Goal: Task Accomplishment & Management: Complete application form

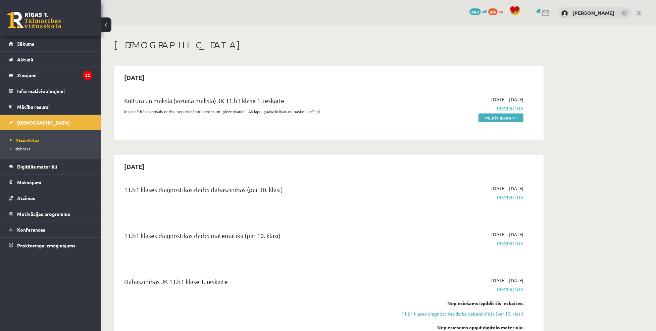
click at [186, 76] on div "2025-10-15" at bounding box center [328, 77] width 423 height 16
click at [185, 77] on div "2025-10-15" at bounding box center [328, 77] width 423 height 16
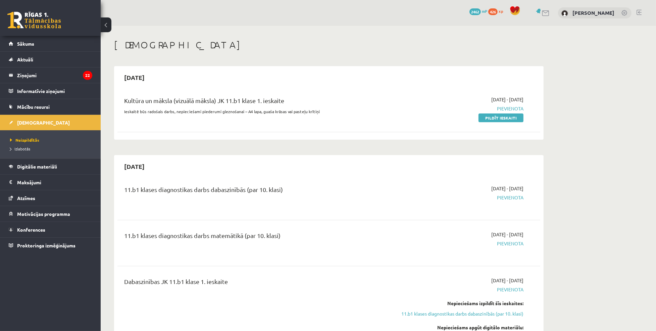
click at [497, 117] on link "Pildīt ieskaiti" at bounding box center [501, 117] width 45 height 9
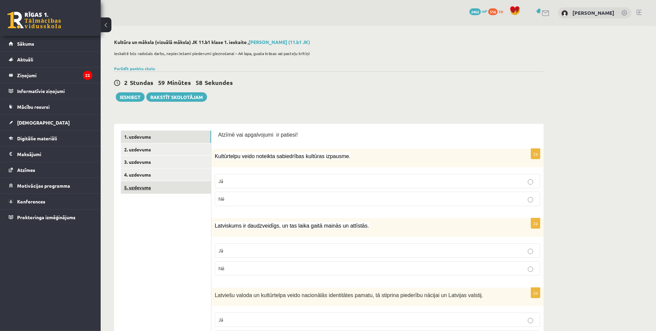
click at [145, 187] on link "5. uzdevums" at bounding box center [166, 187] width 90 height 12
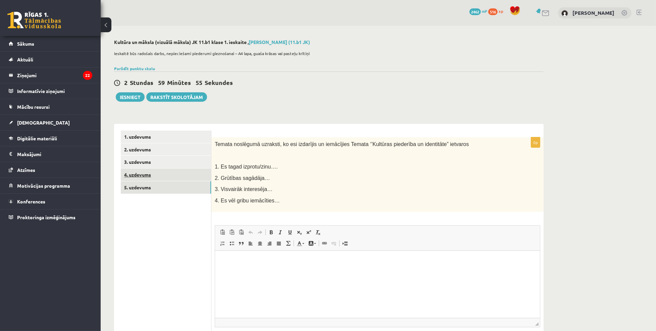
click at [130, 173] on link "4. uzdevums" at bounding box center [166, 174] width 90 height 12
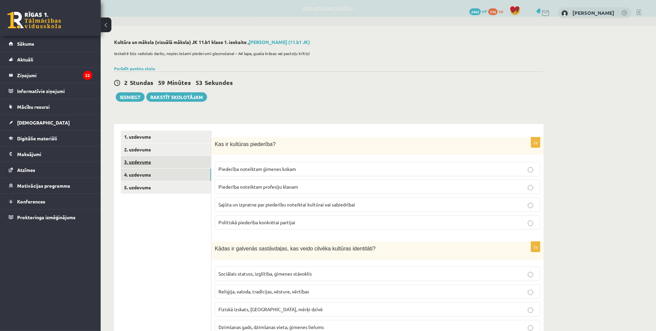
click at [144, 163] on link "3. uzdevums" at bounding box center [166, 162] width 90 height 12
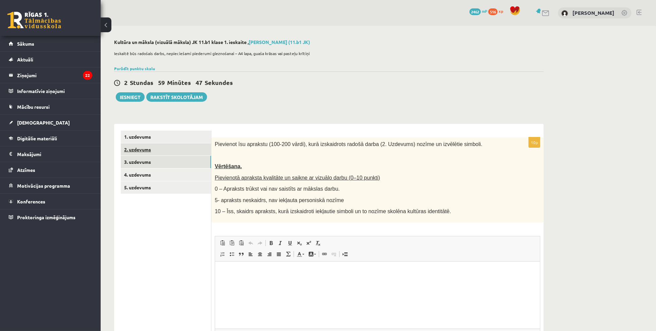
click at [164, 150] on link "2. uzdevums" at bounding box center [166, 149] width 90 height 12
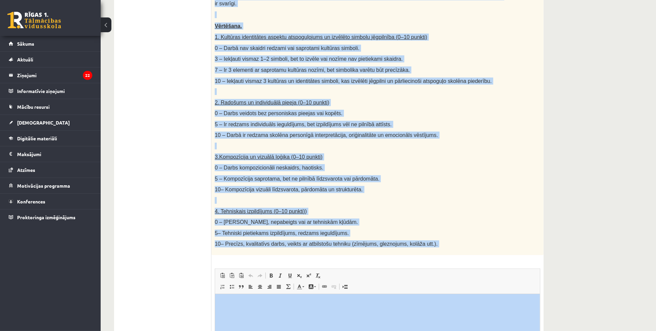
scroll to position [289, 0]
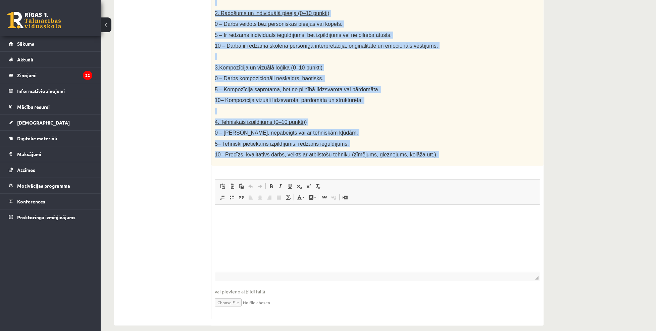
drag, startPoint x: 214, startPoint y: 18, endPoint x: 395, endPoint y: 160, distance: 230.1
click at [394, 160] on div "40p Radošs darbs. Izveido vizuālu mākslas darbu (zīmējumu, gleznu vai kolāžu), …" at bounding box center [377, 84] width 332 height 470
copy div "Loremi dolor. Sitamet consect adipisc elits (doeiusmo, tempor inc utlabo), etd …"
click at [241, 141] on div "Radošs darbs. Izveido vizuālu mākslas darbu (zīmējumu, gleznu vai kolāžu), kas …" at bounding box center [377, 7] width 332 height 317
click at [246, 119] on span "4. Tehniskais izpildījums (0–10 punkti))" at bounding box center [261, 122] width 92 height 6
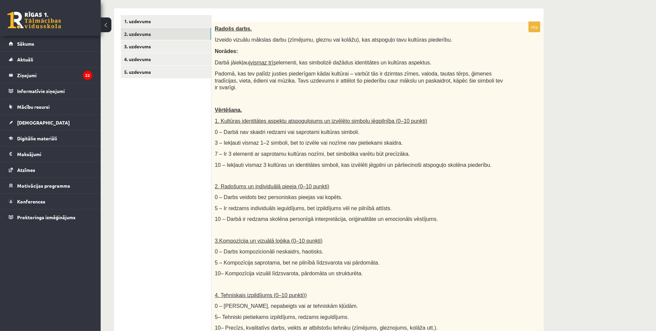
scroll to position [115, 0]
click at [396, 216] on p "10 – Darbā ir redzama skolēna personīgā interpretācija, oriģinalitāte un emocio…" at bounding box center [361, 219] width 292 height 7
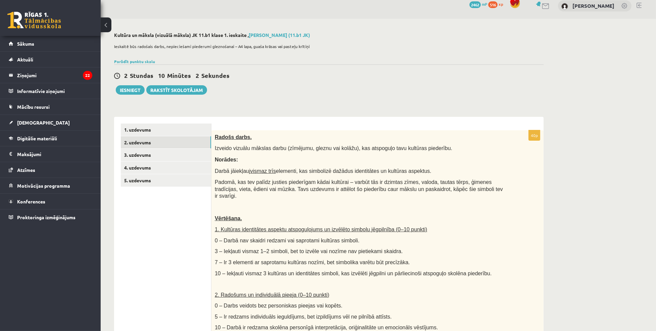
scroll to position [0, 0]
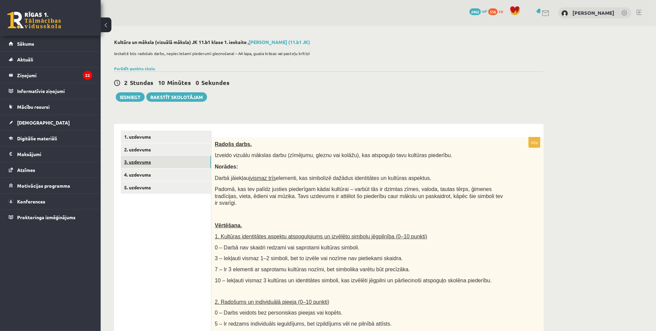
click at [168, 165] on link "3. uzdevums" at bounding box center [166, 162] width 90 height 12
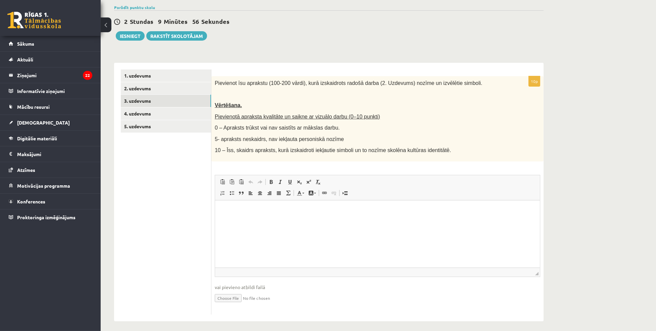
scroll to position [62, 0]
click at [154, 73] on link "1. uzdevums" at bounding box center [166, 75] width 90 height 12
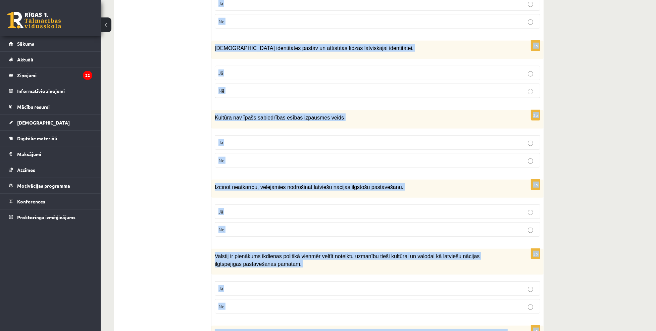
scroll to position [887, 0]
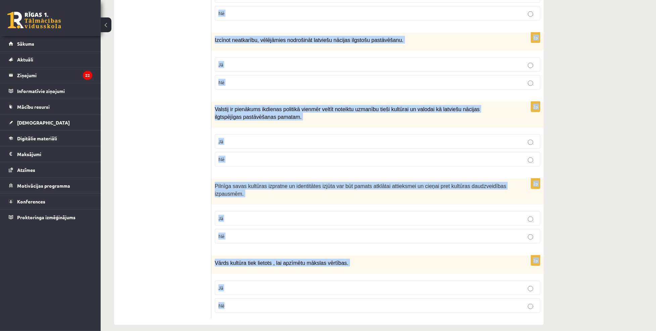
drag, startPoint x: 213, startPoint y: 70, endPoint x: 333, endPoint y: 310, distance: 267.4
copy form "Loremi dol sitametcons ad elitsed! 9d Eiusmodtemp incid utlabore etdoloremag al…"
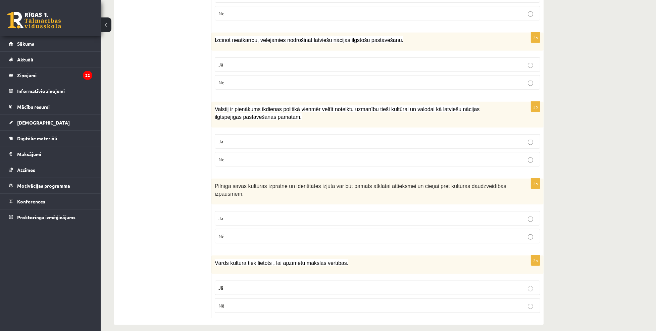
click at [246, 106] on span "Valstij ir pienākums ikdienas politikā vienmēr veltīt noteiktu uzmanību tieši k…" at bounding box center [347, 112] width 265 height 13
click at [213, 117] on div "Valstij ir pienākums ikdienas politikā vienmēr veltīt noteiktu uzmanību tieši k…" at bounding box center [377, 115] width 332 height 26
click at [212, 117] on div "Valstij ir pienākums ikdienas politikā vienmēr veltīt noteiktu uzmanību tieši k…" at bounding box center [377, 115] width 332 height 26
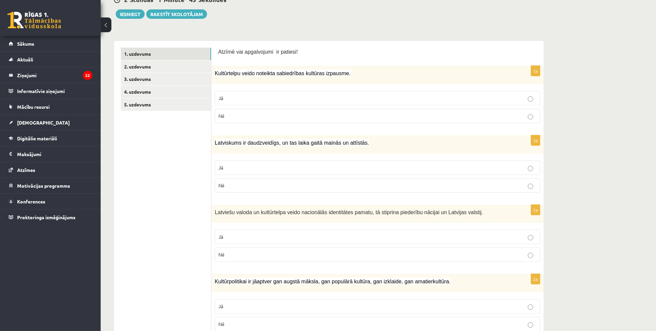
scroll to position [90, 0]
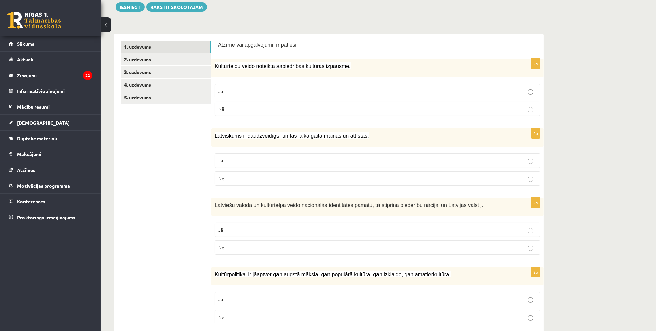
click at [243, 96] on label "Jā" at bounding box center [377, 91] width 325 height 14
click at [258, 155] on label "Jā" at bounding box center [377, 160] width 325 height 14
drag, startPoint x: 242, startPoint y: 228, endPoint x: 269, endPoint y: 189, distance: 47.3
click at [242, 227] on p "Jā" at bounding box center [377, 229] width 318 height 7
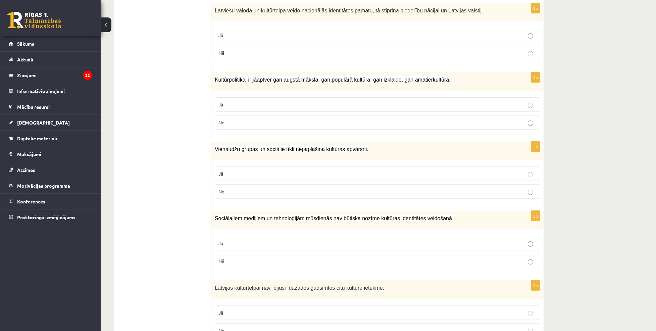
scroll to position [284, 0]
click at [243, 107] on p "Jā" at bounding box center [377, 105] width 318 height 7
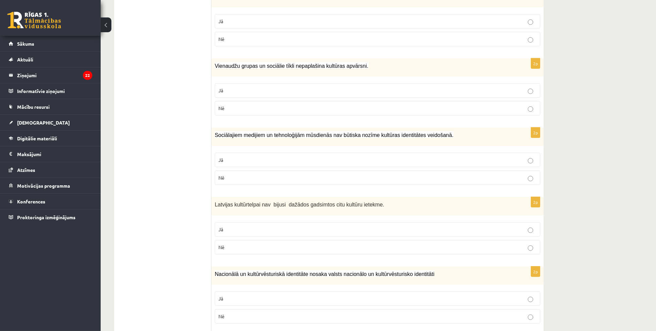
scroll to position [378, 0]
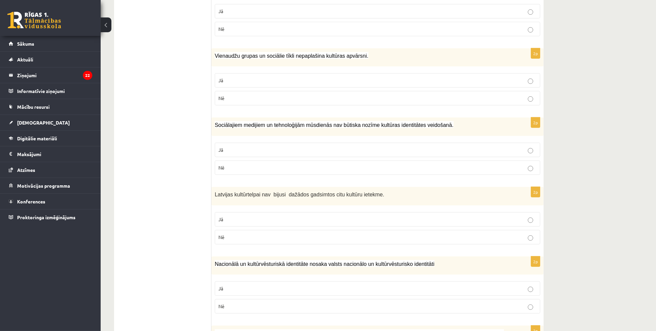
click at [177, 70] on ul "1. uzdevums 2. uzdevums 3. uzdevums 4. uzdevums 5. uzdevums" at bounding box center [166, 290] width 91 height 1074
click at [241, 99] on p "Nē" at bounding box center [377, 98] width 318 height 7
click at [266, 162] on label "Nē" at bounding box center [377, 167] width 325 height 14
click at [234, 235] on p "Nē" at bounding box center [377, 237] width 318 height 7
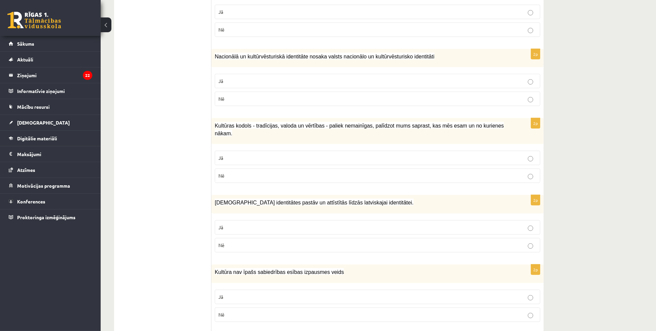
scroll to position [602, 0]
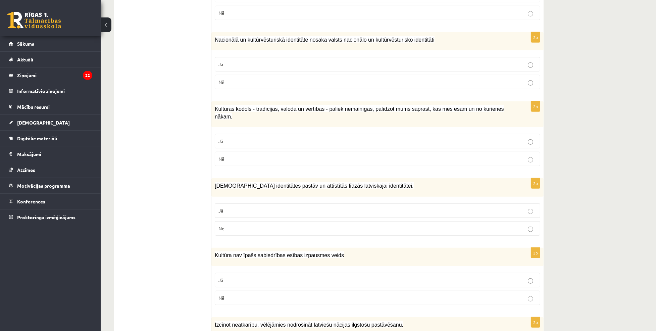
click at [280, 80] on p "Nē" at bounding box center [377, 82] width 318 height 7
click at [289, 62] on p "Jā" at bounding box center [377, 64] width 318 height 7
click at [255, 138] on p "Jā" at bounding box center [377, 141] width 318 height 7
click at [253, 207] on p "Jā" at bounding box center [377, 210] width 318 height 7
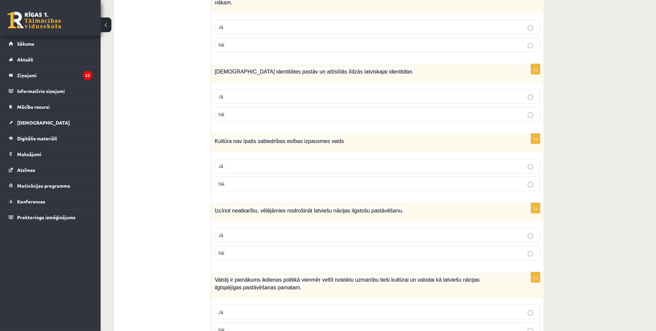
scroll to position [716, 0]
click at [250, 180] on p "Nē" at bounding box center [377, 183] width 318 height 7
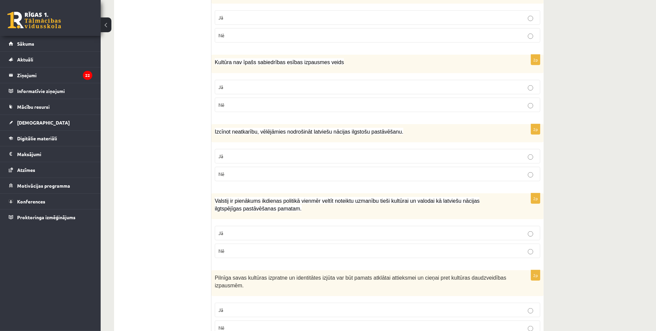
scroll to position [797, 0]
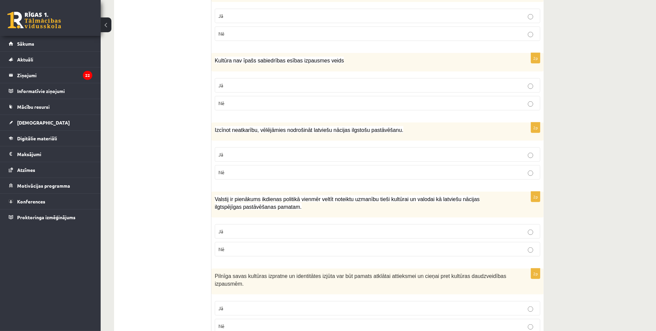
click at [241, 151] on p "Jā" at bounding box center [377, 154] width 318 height 7
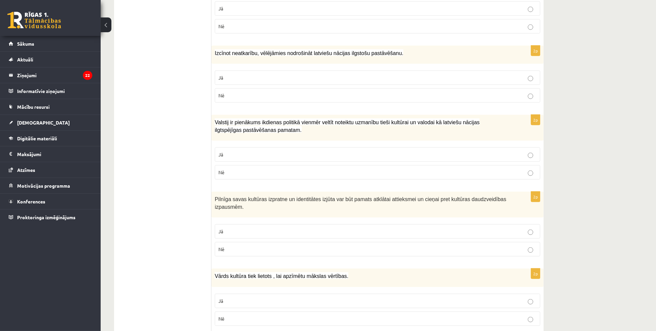
scroll to position [887, 0]
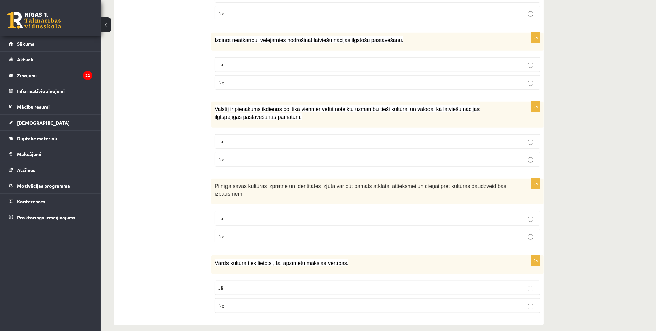
click at [268, 138] on p "Jā" at bounding box center [377, 141] width 318 height 7
click at [225, 215] on p "Jā" at bounding box center [377, 218] width 318 height 7
click at [228, 284] on p "Jā" at bounding box center [377, 287] width 318 height 7
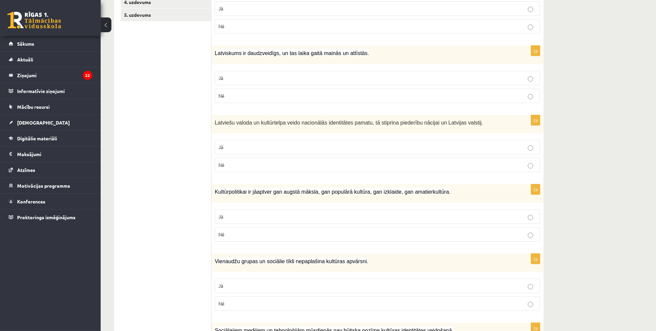
scroll to position [0, 0]
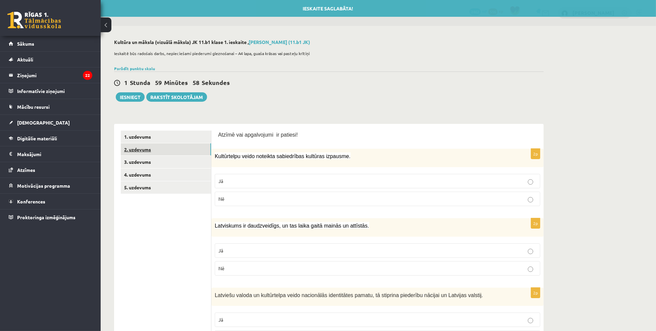
click at [155, 146] on link "2. uzdevums" at bounding box center [166, 149] width 90 height 12
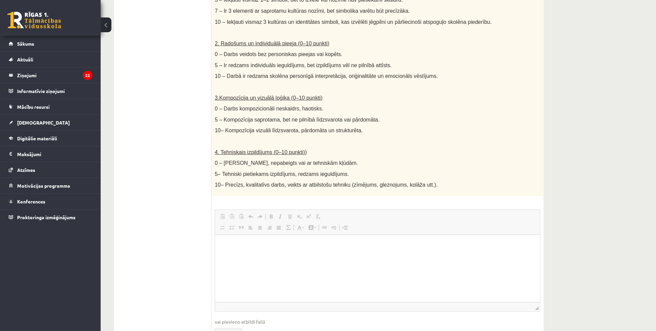
scroll to position [289, 0]
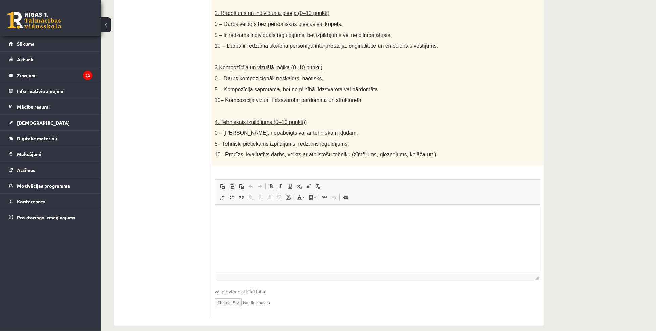
click at [228, 297] on input "file" at bounding box center [377, 302] width 325 height 14
type input "**********"
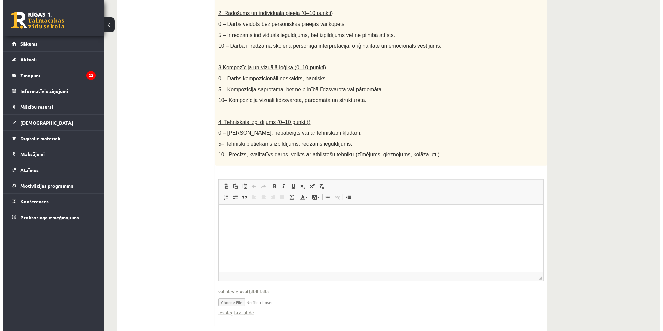
scroll to position [0, 0]
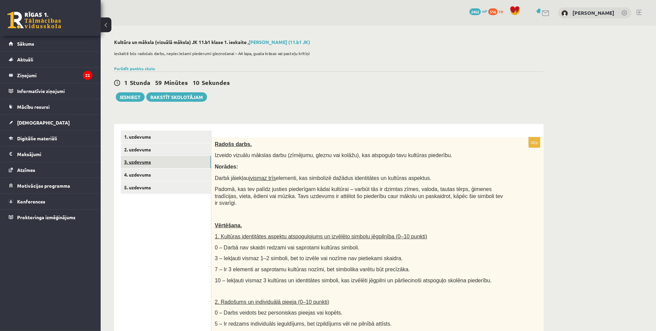
click at [158, 163] on link "3. uzdevums" at bounding box center [166, 162] width 90 height 12
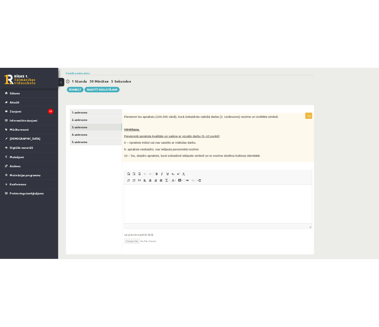
scroll to position [61, 0]
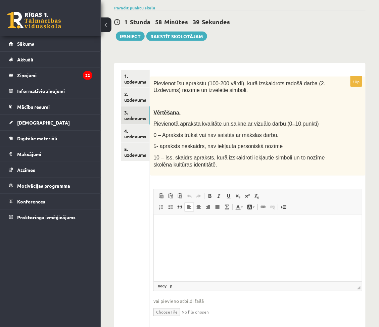
click at [178, 224] on p "Editor, wiswyg-editor-user-answer-47434021881280" at bounding box center [257, 224] width 195 height 7
click at [164, 227] on p "Editor, wiswyg-editor-user-answer-47434021881280" at bounding box center [257, 224] width 195 height 7
click at [186, 230] on html "****" at bounding box center [258, 224] width 208 height 20
click at [196, 225] on p "**********" at bounding box center [257, 224] width 195 height 7
click at [195, 225] on p "**********" at bounding box center [257, 224] width 195 height 7
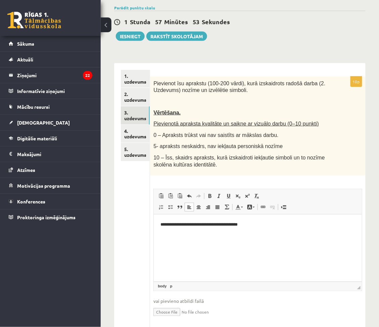
click at [257, 221] on p "**********" at bounding box center [257, 224] width 195 height 7
click at [168, 225] on p "**********" at bounding box center [257, 224] width 195 height 7
click at [312, 223] on p "**********" at bounding box center [257, 224] width 195 height 7
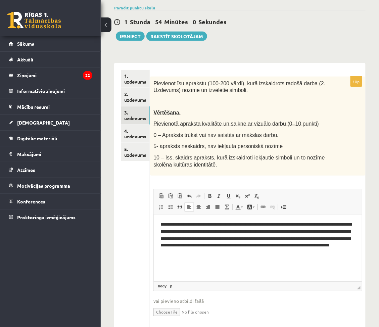
click at [170, 253] on p "**********" at bounding box center [257, 238] width 195 height 35
click at [257, 252] on p "**********" at bounding box center [257, 238] width 195 height 35
click at [265, 253] on p "**********" at bounding box center [257, 238] width 195 height 35
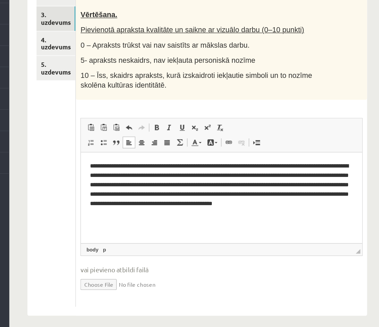
scroll to position [82, 0]
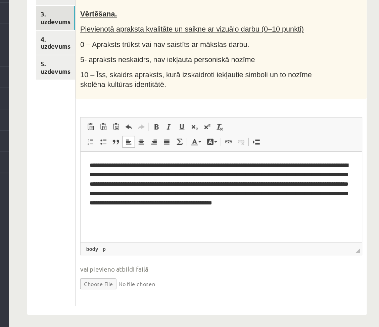
click at [233, 163] on p "**********" at bounding box center [184, 179] width 195 height 42
click at [121, 193] on p "**********" at bounding box center [184, 179] width 195 height 42
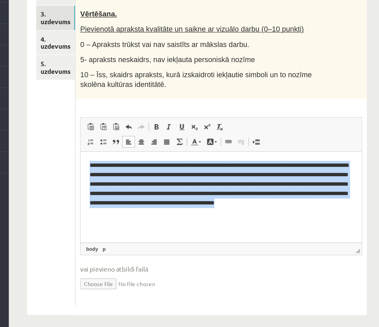
copy p "**********"
click at [150, 196] on p "**********" at bounding box center [184, 179] width 195 height 42
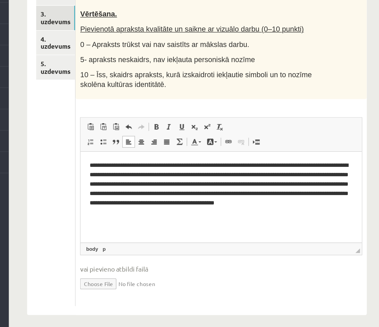
click at [196, 183] on p "**********" at bounding box center [184, 179] width 195 height 42
click at [135, 196] on p "**********" at bounding box center [184, 179] width 195 height 42
click at [139, 179] on ul "1. uzdevums 2. uzdevums 3. uzdevums 4. uzdevums 5. uzdevums" at bounding box center [135, 178] width 29 height 259
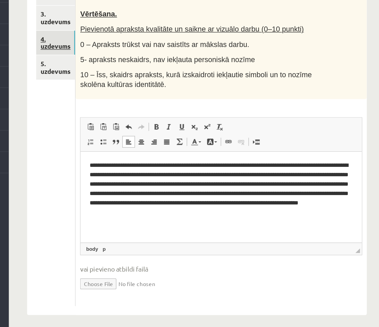
click at [143, 113] on link "4. uzdevums" at bounding box center [135, 113] width 29 height 18
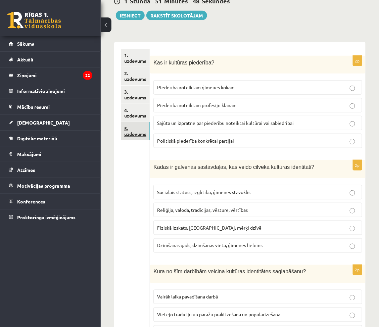
click at [131, 127] on link "5. uzdevums" at bounding box center [135, 131] width 29 height 18
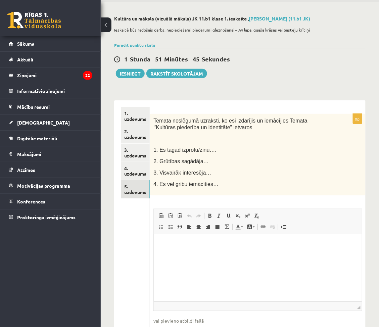
scroll to position [24, 0]
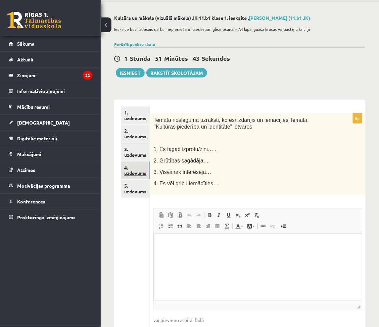
click at [131, 173] on link "4. uzdevums" at bounding box center [135, 170] width 29 height 18
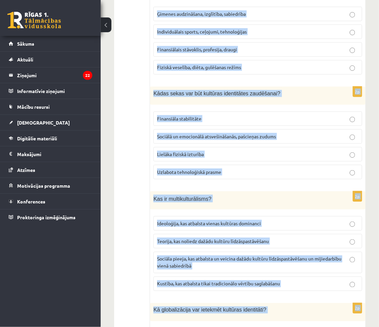
scroll to position [886, 0]
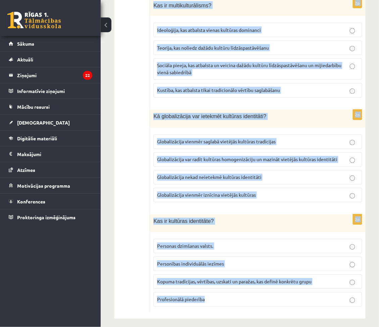
drag, startPoint x: 153, startPoint y: 118, endPoint x: 241, endPoint y: 312, distance: 212.5
copy form "Lor ip dolorsit ametconse? Adipiscin elitseddo eiusmod tempo Incididun utlabore…"
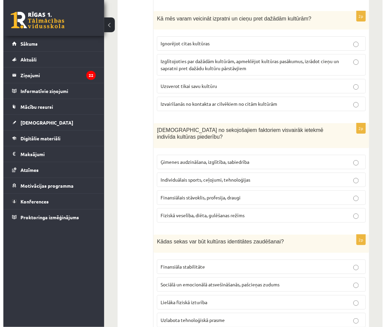
scroll to position [0, 0]
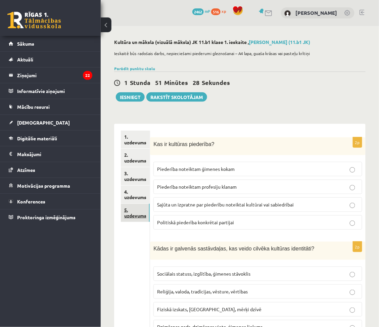
click at [130, 214] on link "5. uzdevums" at bounding box center [135, 213] width 29 height 18
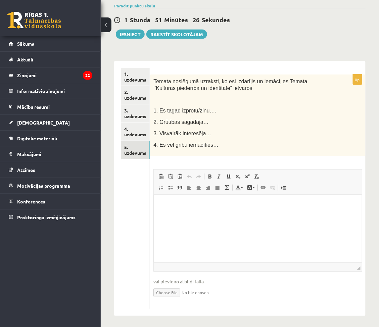
scroll to position [63, 0]
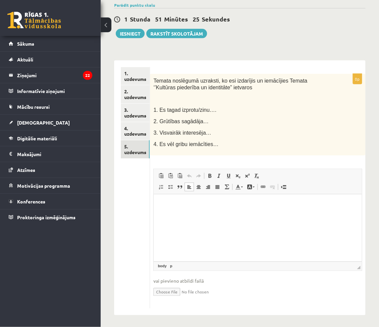
click at [192, 214] on html at bounding box center [258, 204] width 208 height 20
click at [137, 81] on link "1. uzdevums" at bounding box center [135, 76] width 29 height 18
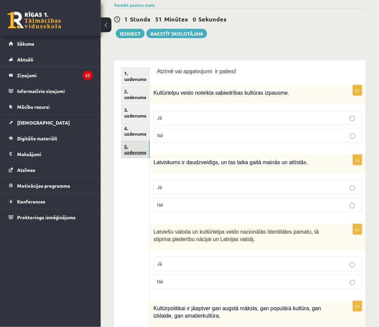
click at [135, 153] on link "5. uzdevums" at bounding box center [135, 149] width 29 height 18
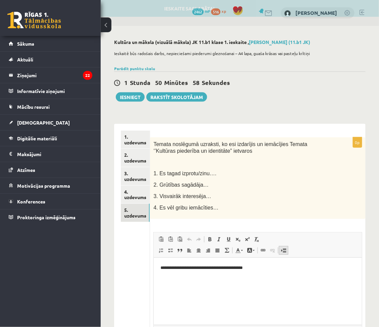
scroll to position [0, 0]
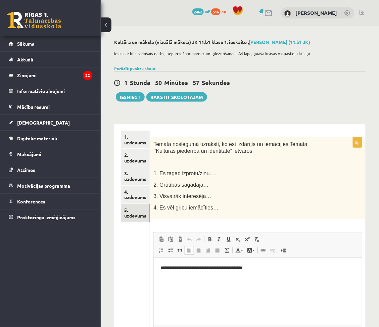
click at [267, 270] on p "**********" at bounding box center [257, 267] width 195 height 7
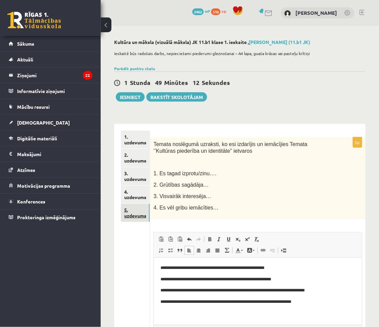
click at [129, 207] on link "5. uzdevums" at bounding box center [135, 213] width 29 height 18
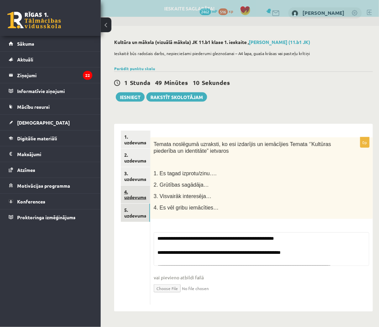
click at [134, 191] on link "4. uzdevums" at bounding box center [135, 195] width 29 height 18
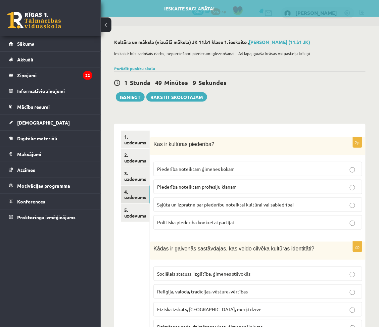
scroll to position [30, 0]
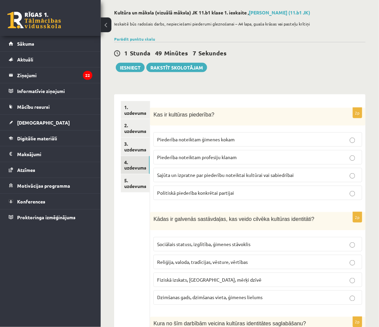
click at [211, 178] on p "Sajūta un izpratne par piederību noteiktai kultūrai vai sabiedrībai" at bounding box center [257, 174] width 201 height 7
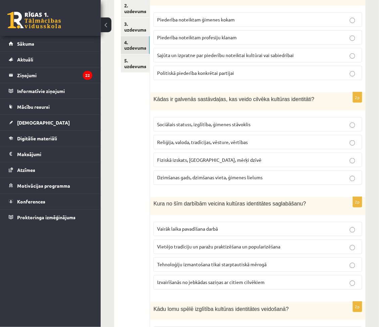
scroll to position [150, 0]
click at [207, 140] on span "Reliģija, valoda, tradīcijas, vēsture, vērtības" at bounding box center [202, 142] width 91 height 6
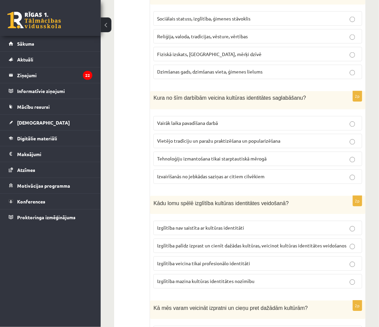
scroll to position [255, 0]
click at [239, 144] on p "Vietējo tradīciju un paražu praktizēšana un popularizēšana" at bounding box center [257, 140] width 201 height 7
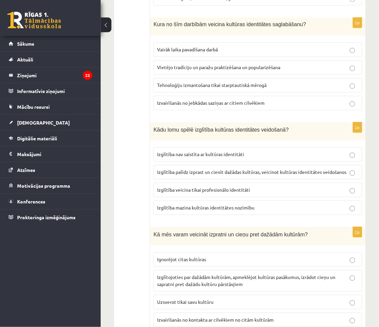
scroll to position [331, 0]
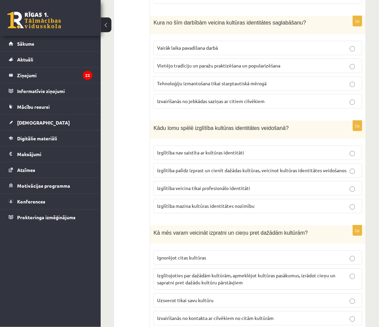
click at [220, 166] on label "Izglītība palīdz izprast un cienīt dažādas kultūras, veicinot kultūras identitā…" at bounding box center [257, 170] width 209 height 14
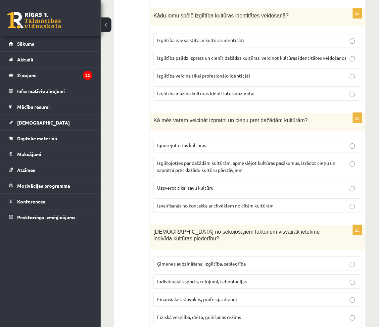
scroll to position [443, 0]
click at [255, 168] on p "Izglītojoties par dažādām kultūrām, apmeklējot kultūras pasākumus, izrādot cieņ…" at bounding box center [257, 166] width 201 height 14
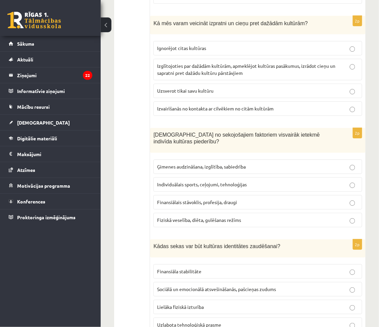
scroll to position [548, 0]
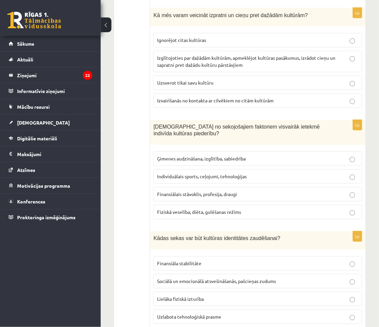
click at [220, 155] on span "Ģimenes audzināšana, izglītība, sabiedrība" at bounding box center [201, 158] width 89 height 6
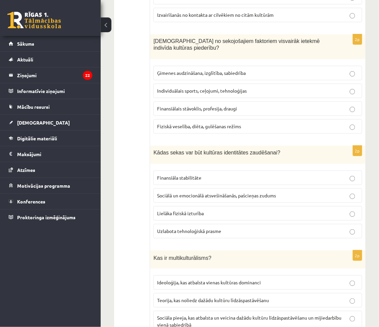
scroll to position [635, 0]
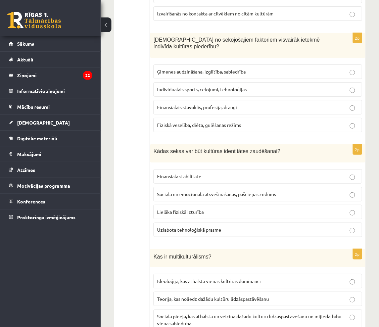
click at [200, 191] on p "Sociālā un emocionālā atsvešināšanās, pašcieņas zudums" at bounding box center [257, 194] width 201 height 7
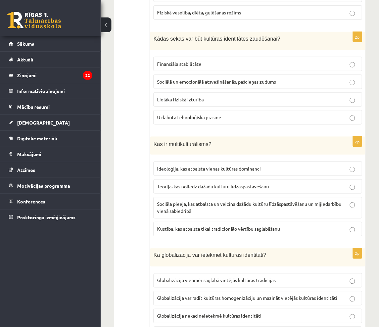
scroll to position [749, 0]
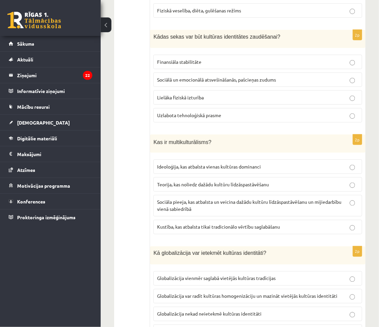
click at [223, 199] on span "Sociāla pieeja, kas atbalsta un veicina dažādu kultūru līdzāspastāvēšanu un mij…" at bounding box center [249, 205] width 184 height 13
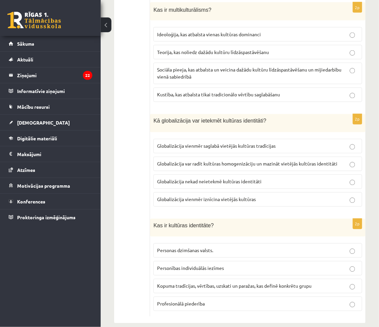
scroll to position [882, 0]
click at [252, 160] on span "Globalizācija var radīt kultūras homogenizāciju un mazināt vietējās kultūras id…" at bounding box center [247, 163] width 180 height 6
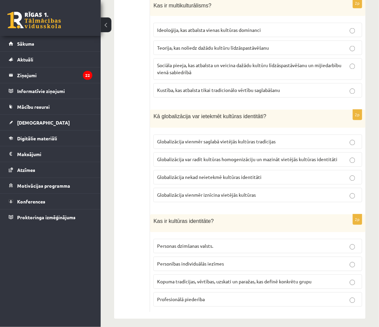
click at [202, 280] on p "Kopuma tradīcijas, vērtības, uzskati un paražas, kas definē konkrētu grupu" at bounding box center [257, 281] width 201 height 7
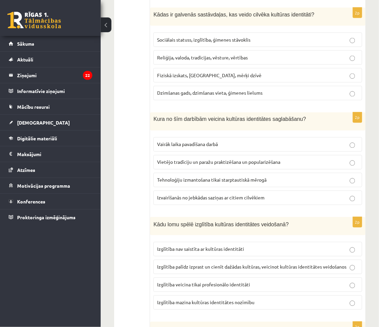
scroll to position [0, 0]
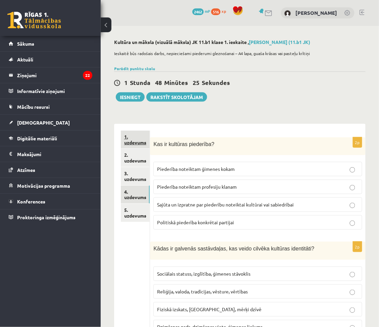
click at [134, 148] on link "1. uzdevums" at bounding box center [135, 140] width 29 height 18
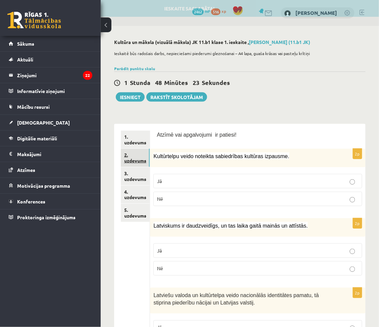
click at [133, 160] on link "2. uzdevums" at bounding box center [135, 158] width 29 height 18
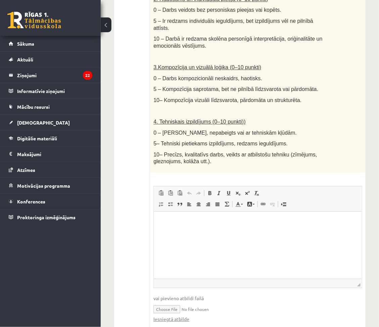
scroll to position [362, 0]
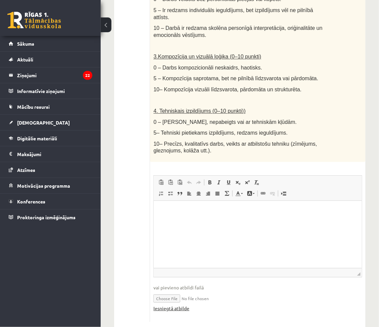
click at [165, 305] on link "Iesniegtā atbilde" at bounding box center [171, 308] width 36 height 7
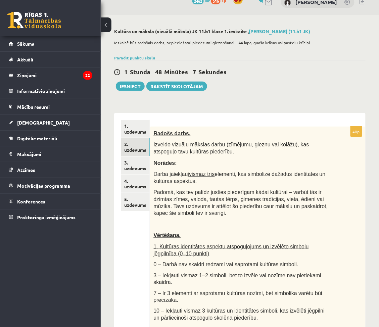
scroll to position [0, 0]
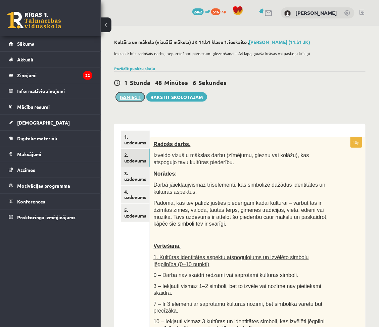
click at [130, 94] on button "Iesniegt" at bounding box center [130, 96] width 29 height 9
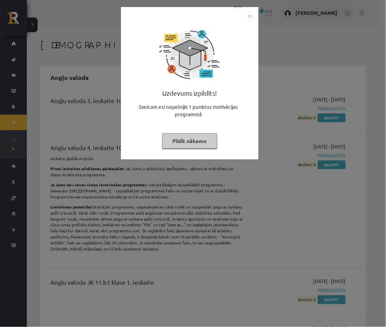
click at [188, 136] on button "Pildīt nākamo" at bounding box center [189, 140] width 55 height 15
